Goal: Information Seeking & Learning: Learn about a topic

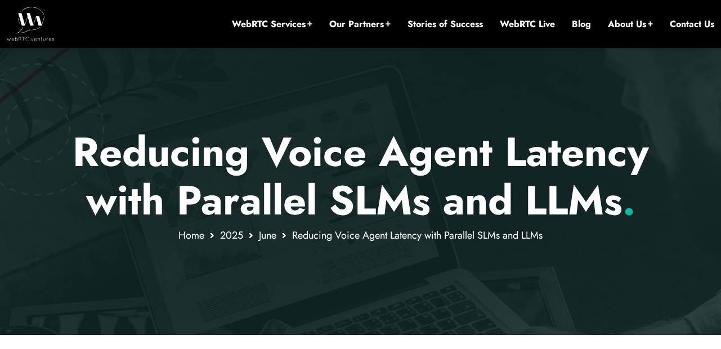
scroll to position [68, 0]
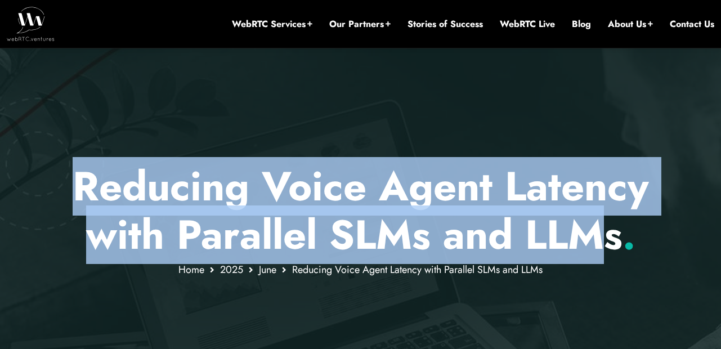
drag, startPoint x: 41, startPoint y: 190, endPoint x: 590, endPoint y: 256, distance: 553.6
click at [590, 256] on p "Reducing Voice Agent Latency with Parallel SLMs and LLMs ." at bounding box center [360, 210] width 659 height 97
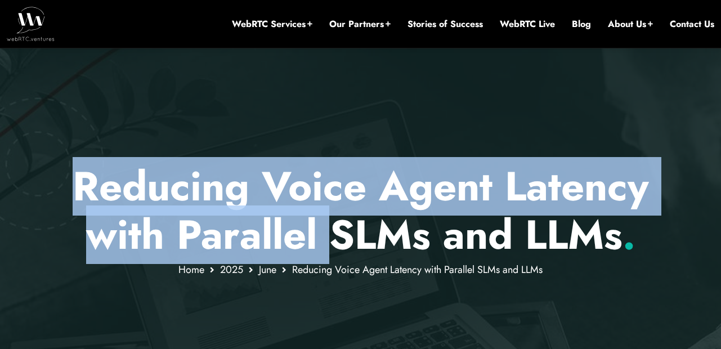
drag, startPoint x: 551, startPoint y: 266, endPoint x: 335, endPoint y: 228, distance: 219.8
click at [335, 228] on div "Reducing Voice Agent Latency with Parallel SLMs and LLMs . Home [DATE] Reducing…" at bounding box center [360, 184] width 721 height 369
click at [335, 228] on p "Reducing Voice Agent Latency with Parallel SLMs and LLMs ." at bounding box center [360, 210] width 659 height 97
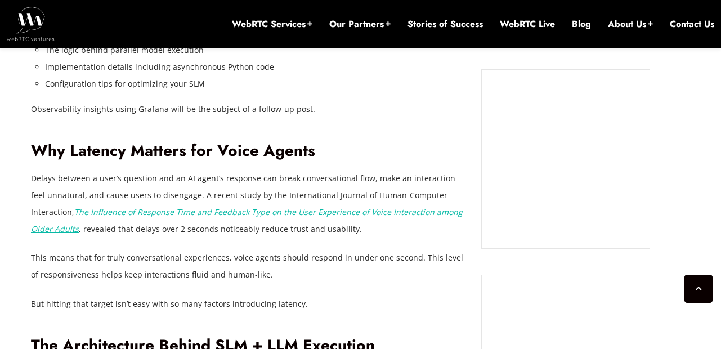
scroll to position [1013, 0]
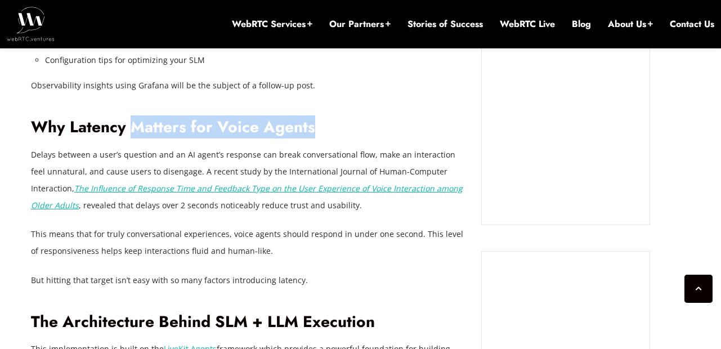
drag, startPoint x: 136, startPoint y: 125, endPoint x: 319, endPoint y: 126, distance: 182.9
click at [319, 126] on h2 "Why Latency Matters for Voice Agents" at bounding box center [247, 128] width 433 height 20
drag, startPoint x: 319, startPoint y: 126, endPoint x: 138, endPoint y: 132, distance: 180.7
click at [138, 132] on h2 "Why Latency Matters for Voice Agents" at bounding box center [247, 128] width 433 height 20
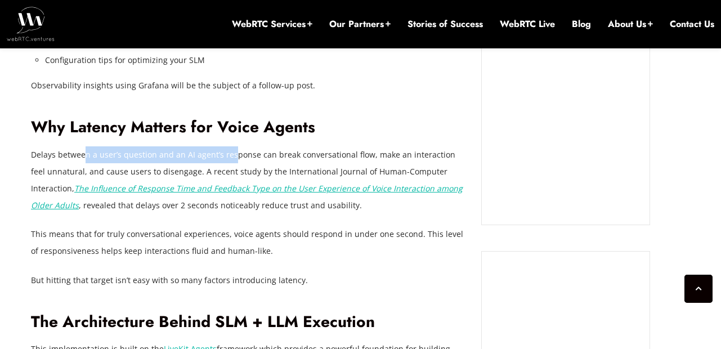
drag, startPoint x: 84, startPoint y: 155, endPoint x: 231, endPoint y: 151, distance: 146.3
click at [231, 151] on p "Delays between a user’s question and an AI agent’s response can break conversat…" at bounding box center [247, 180] width 433 height 68
click at [325, 149] on p "Delays between a user’s question and an AI agent’s response can break conversat…" at bounding box center [247, 180] width 433 height 68
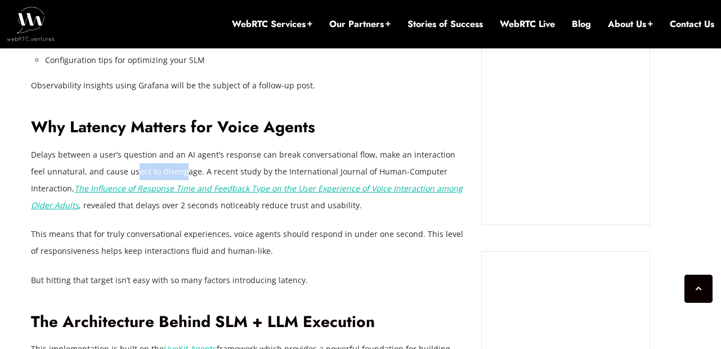
drag, startPoint x: 119, startPoint y: 170, endPoint x: 167, endPoint y: 166, distance: 48.6
click at [167, 166] on p "Delays between a user’s question and an AI agent’s response can break conversat…" at bounding box center [247, 180] width 433 height 68
drag, startPoint x: 199, startPoint y: 166, endPoint x: 405, endPoint y: 84, distance: 222.0
click at [217, 163] on p "Delays between a user’s question and an AI agent’s response can break conversat…" at bounding box center [247, 180] width 433 height 68
